Goal: Task Accomplishment & Management: Manage account settings

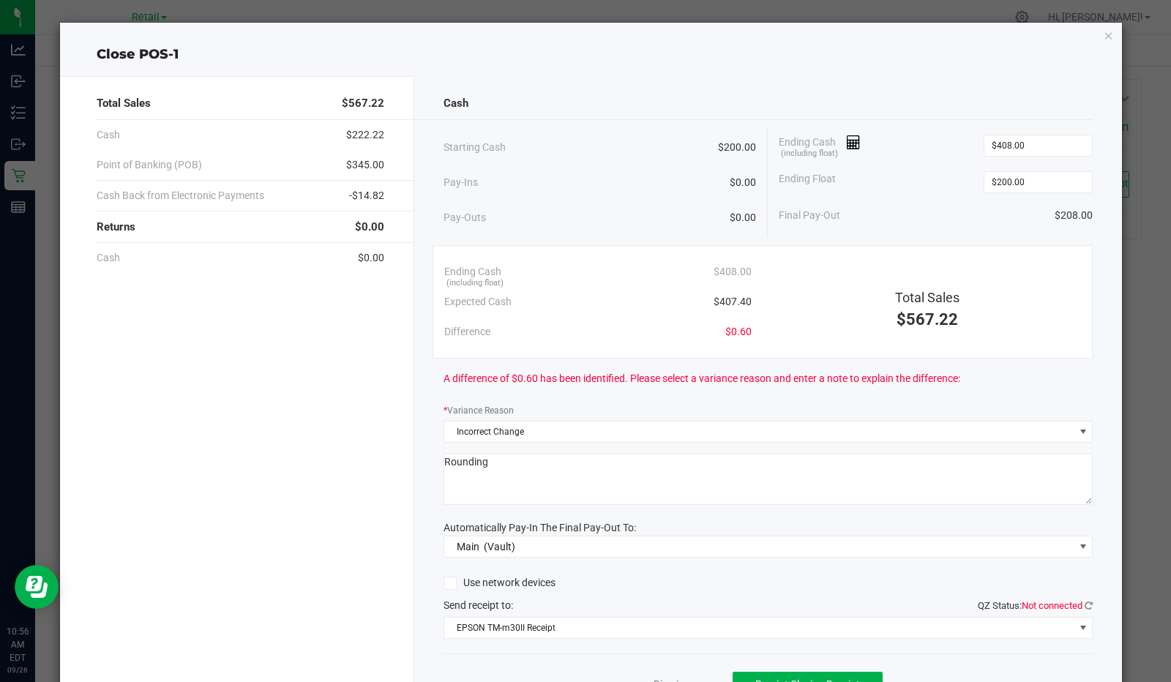
scroll to position [71, 0]
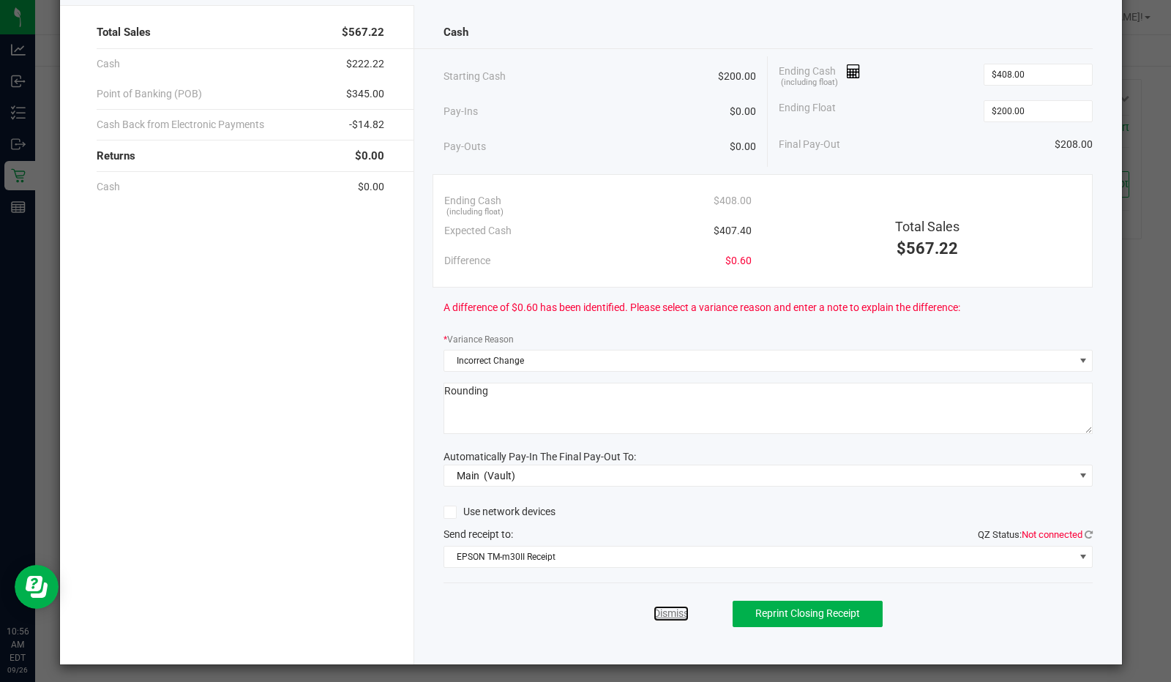
click at [656, 612] on link "Dismiss" at bounding box center [670, 613] width 35 height 15
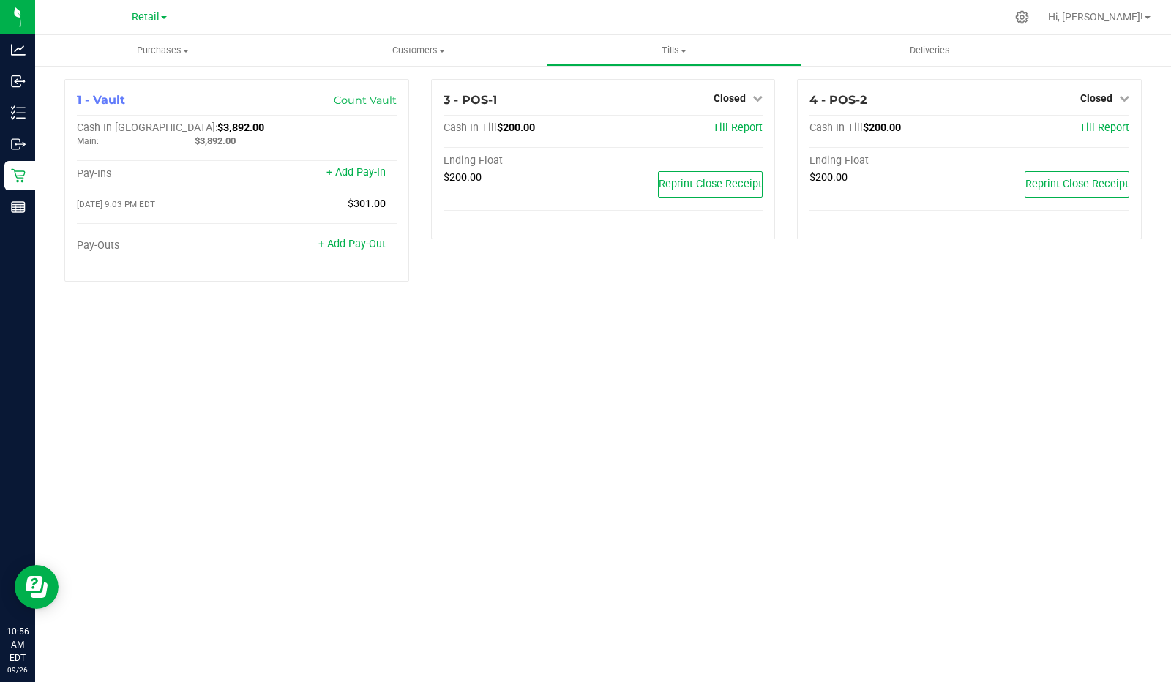
click at [752, 100] on icon at bounding box center [757, 98] width 10 height 10
click at [740, 130] on link "Open Till" at bounding box center [729, 129] width 39 height 12
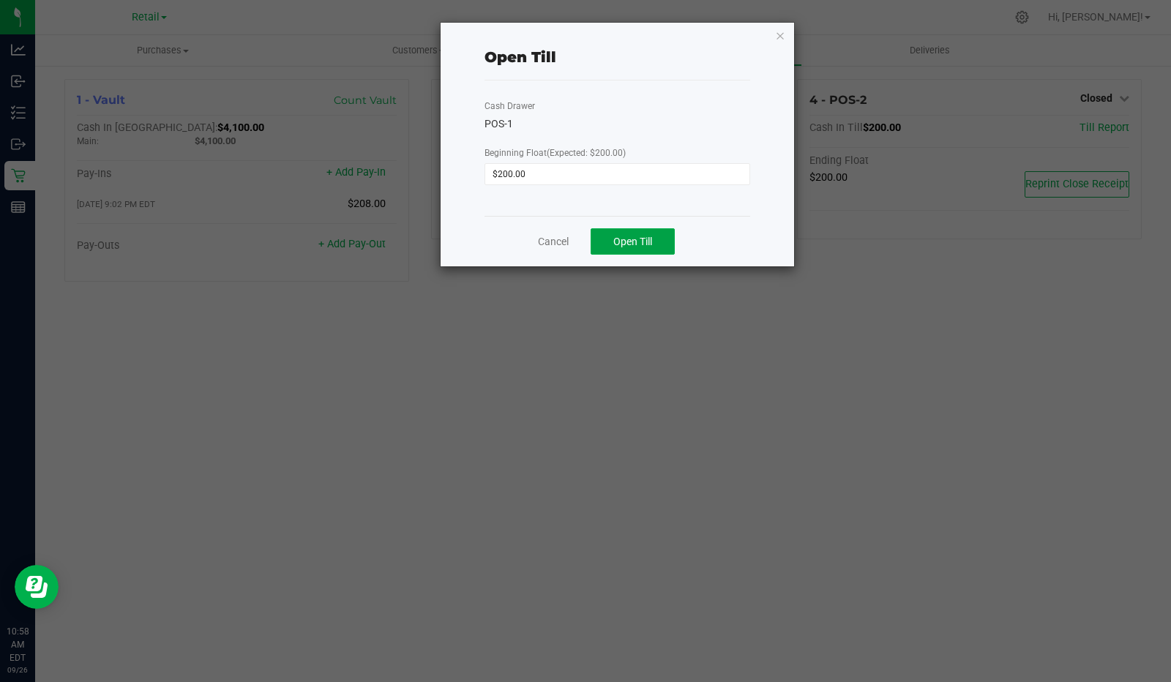
click at [645, 246] on button "Open Till" at bounding box center [632, 241] width 84 height 26
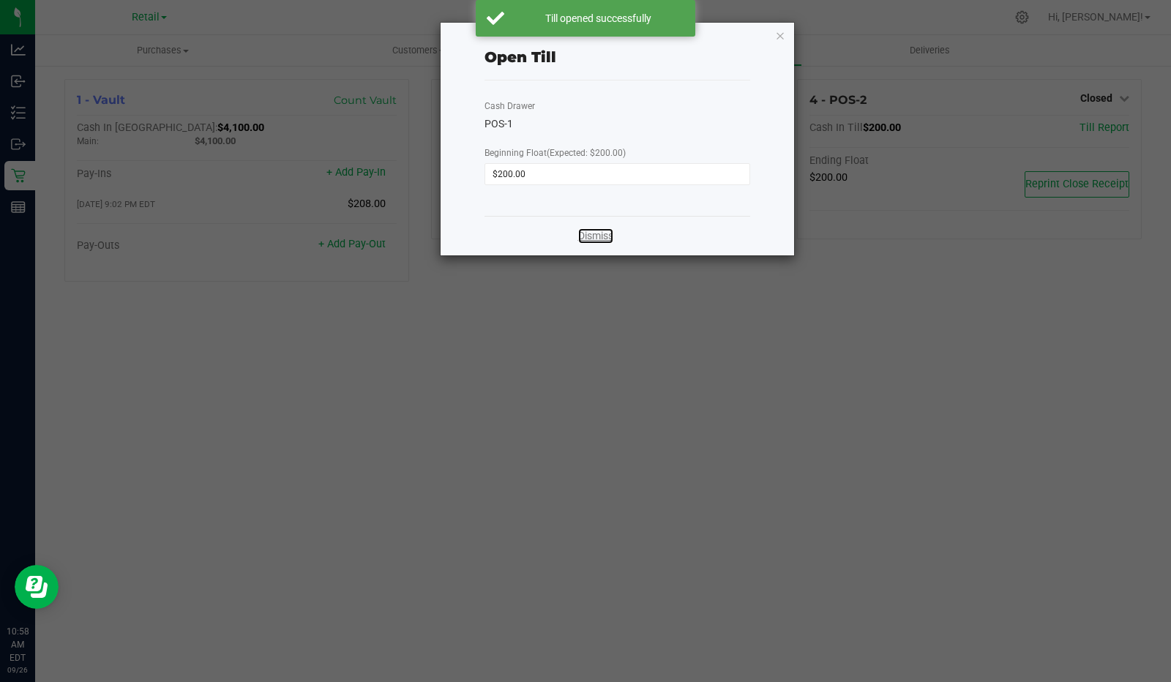
click at [588, 230] on link "Dismiss" at bounding box center [595, 235] width 35 height 15
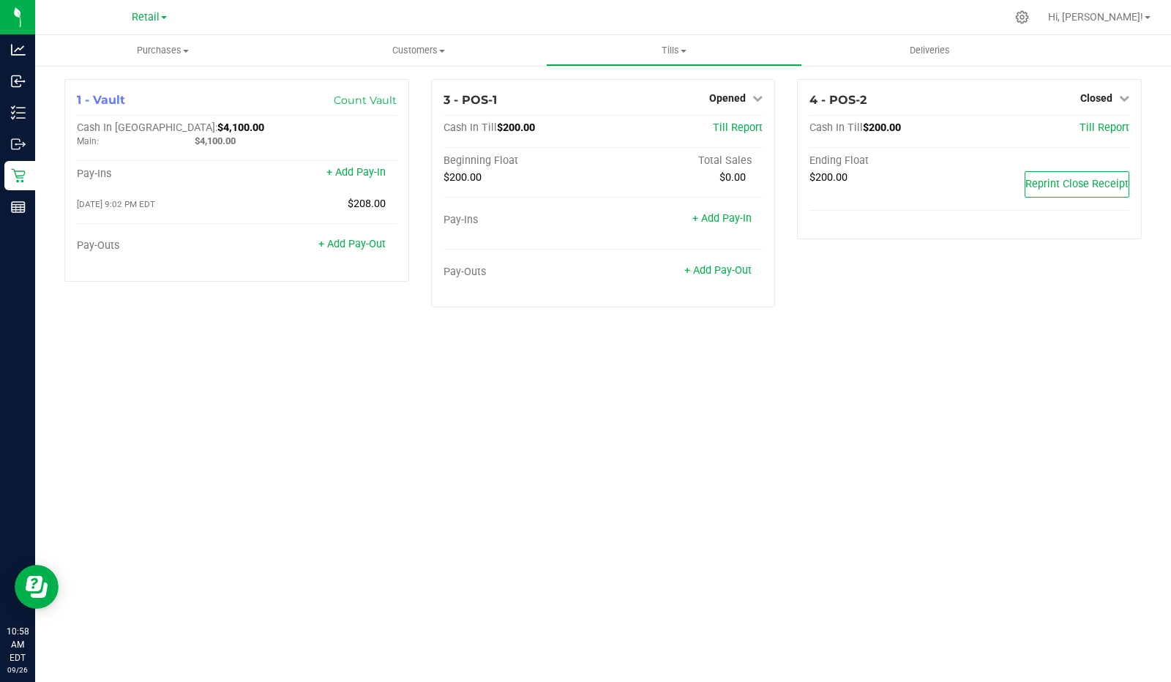
click at [148, 16] on span "Retail" at bounding box center [146, 17] width 28 height 12
click at [68, 45] on link "Retail" at bounding box center [149, 52] width 214 height 20
click at [18, 208] on icon at bounding box center [18, 207] width 15 height 15
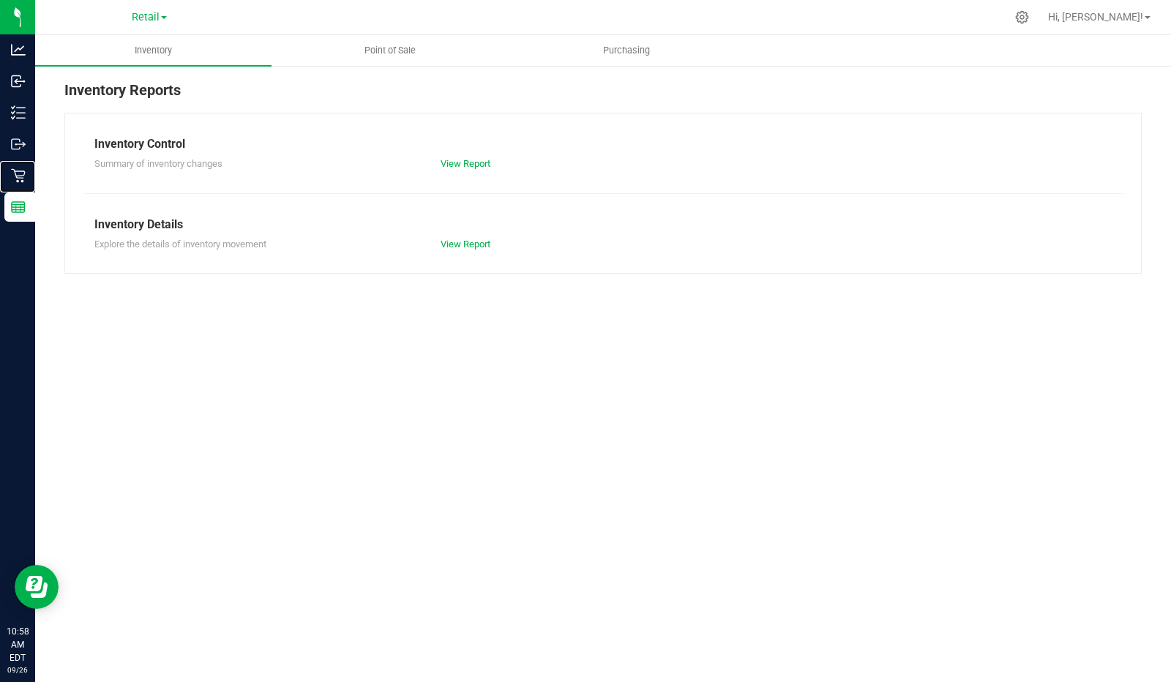
click at [35, 165] on div "Retail" at bounding box center [19, 175] width 31 height 29
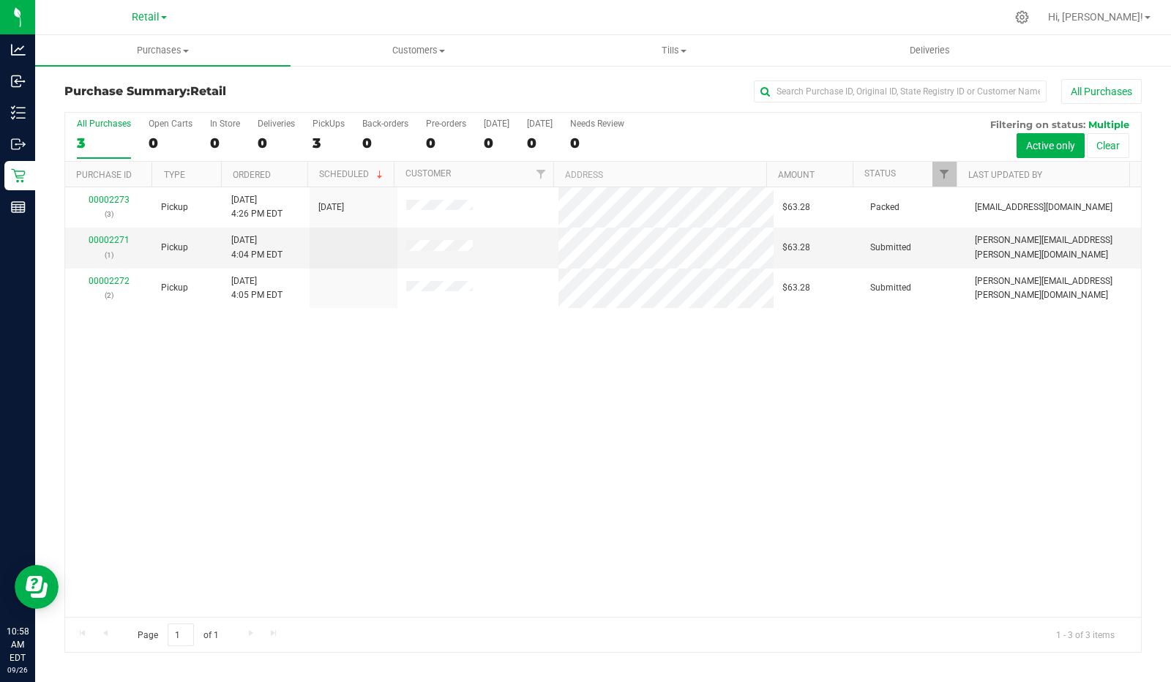
click at [323, 119] on div "PickUps" at bounding box center [328, 124] width 32 height 10
click at [0, 0] on input "PickUps 3" at bounding box center [0, 0] width 0 height 0
